Goal: Find specific page/section: Find specific page/section

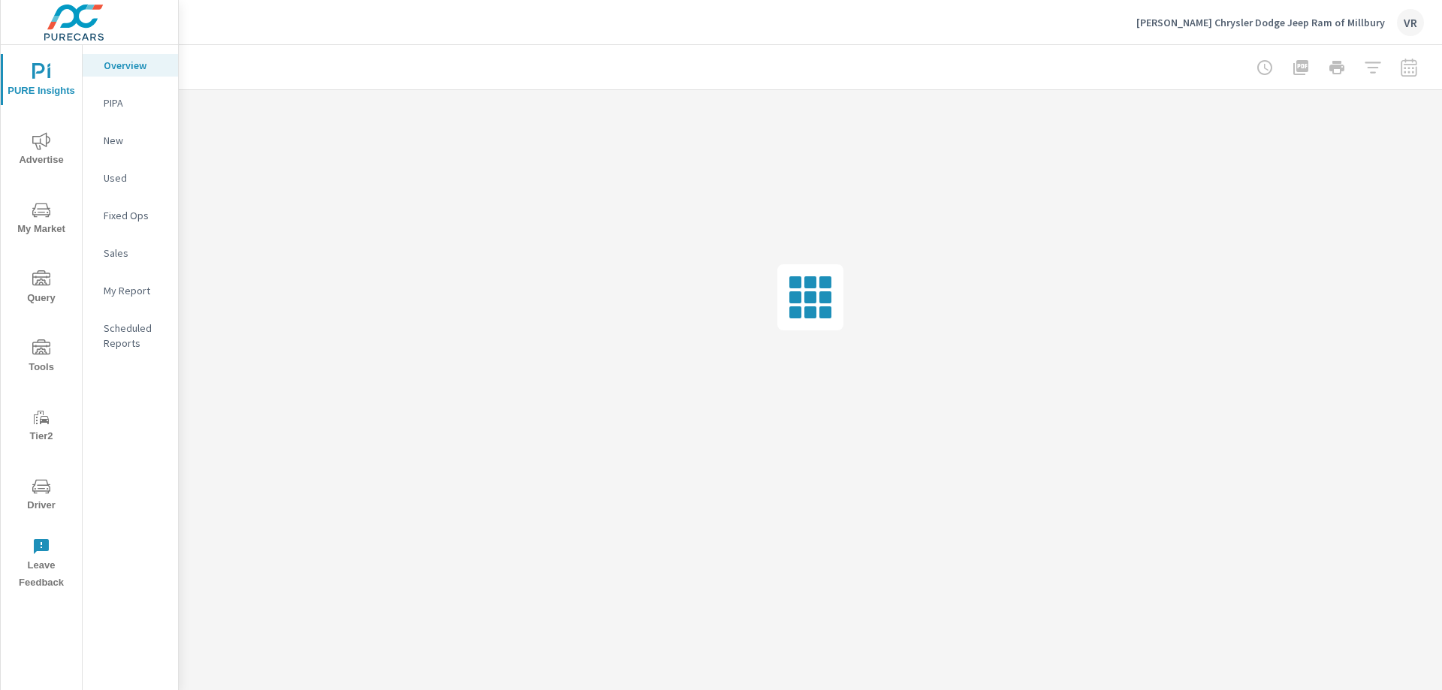
click at [41, 492] on icon "nav menu" at bounding box center [41, 487] width 18 height 18
click at [61, 489] on span "Driver" at bounding box center [41, 496] width 72 height 37
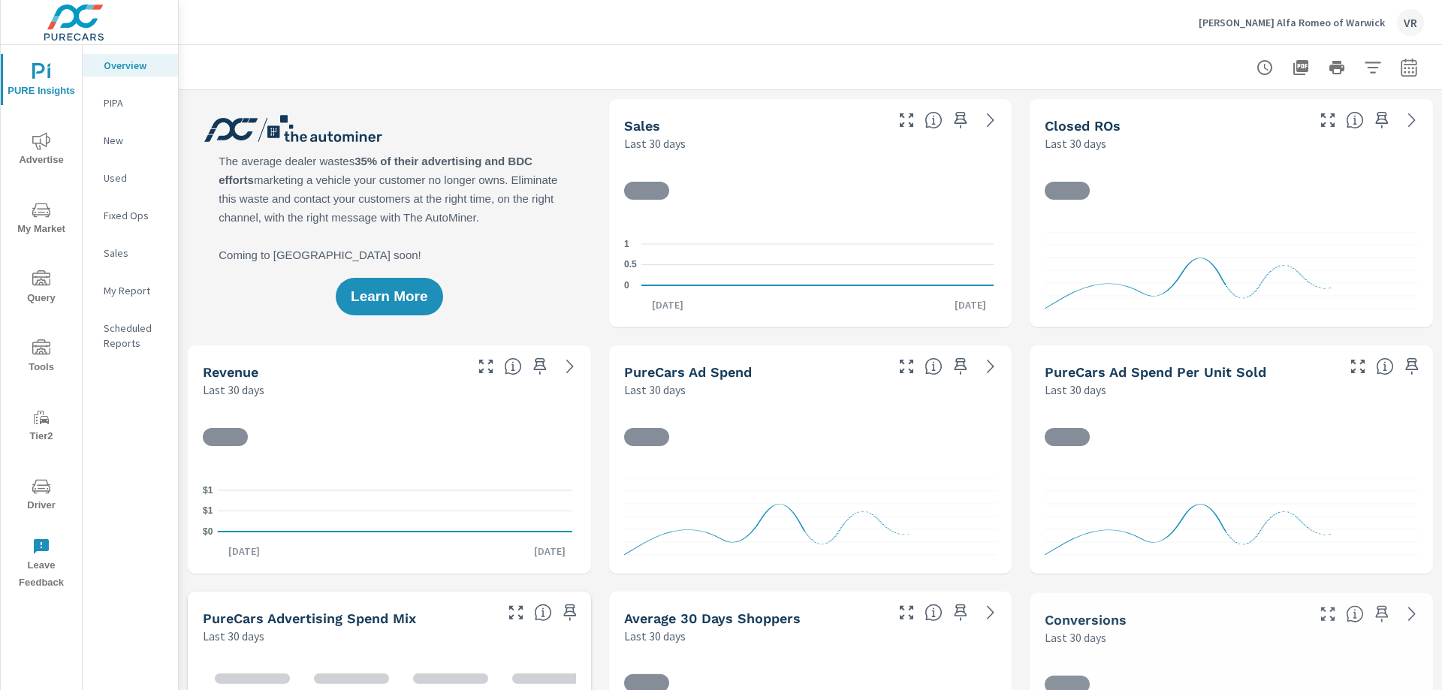
click at [33, 503] on span "Driver" at bounding box center [41, 496] width 72 height 37
